Goal: Transaction & Acquisition: Purchase product/service

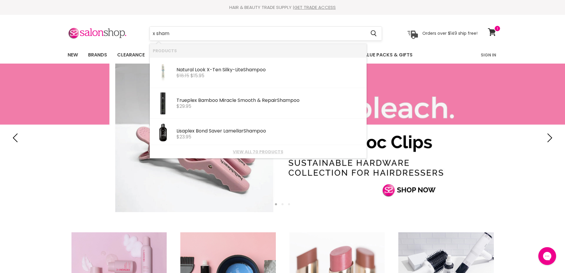
click at [194, 36] on input "x sham" at bounding box center [258, 34] width 216 height 14
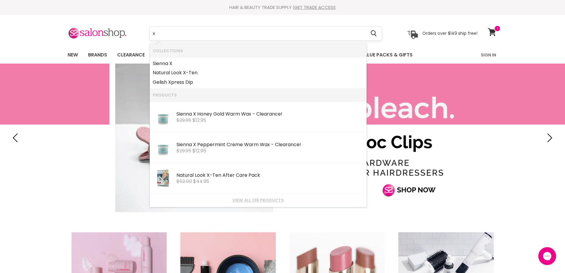
type input "x"
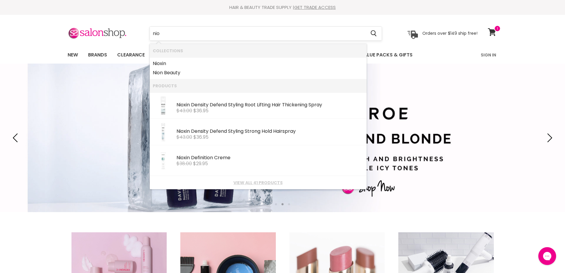
type input "niox"
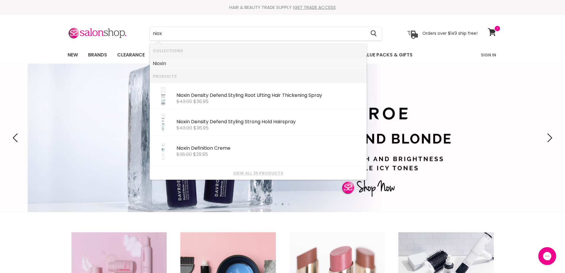
click at [167, 64] on link "Niox in" at bounding box center [258, 63] width 211 height 9
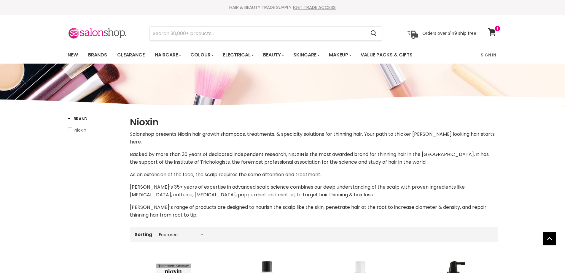
select select "manual"
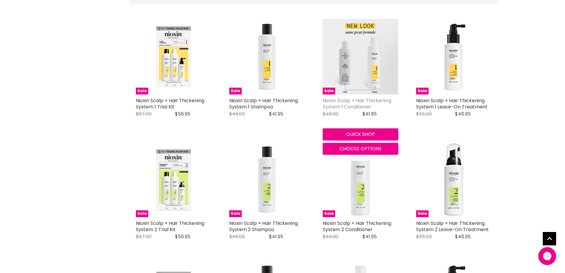
click at [364, 101] on link "Nioxin Scalp + Hair Thickening System 1 Conditioner" at bounding box center [357, 103] width 69 height 13
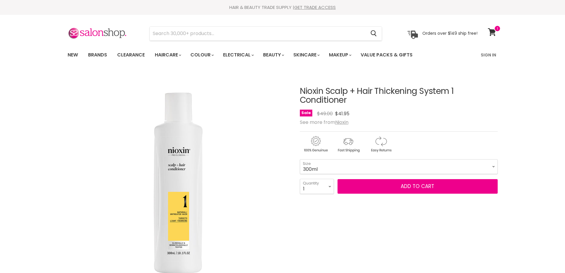
click at [495, 166] on select "300ml 1 Litre" at bounding box center [399, 166] width 198 height 15
click at [300, 159] on select "300ml 1 Litre" at bounding box center [399, 166] width 198 height 15
select select "1 Litre"
